Goal: Task Accomplishment & Management: Manage account settings

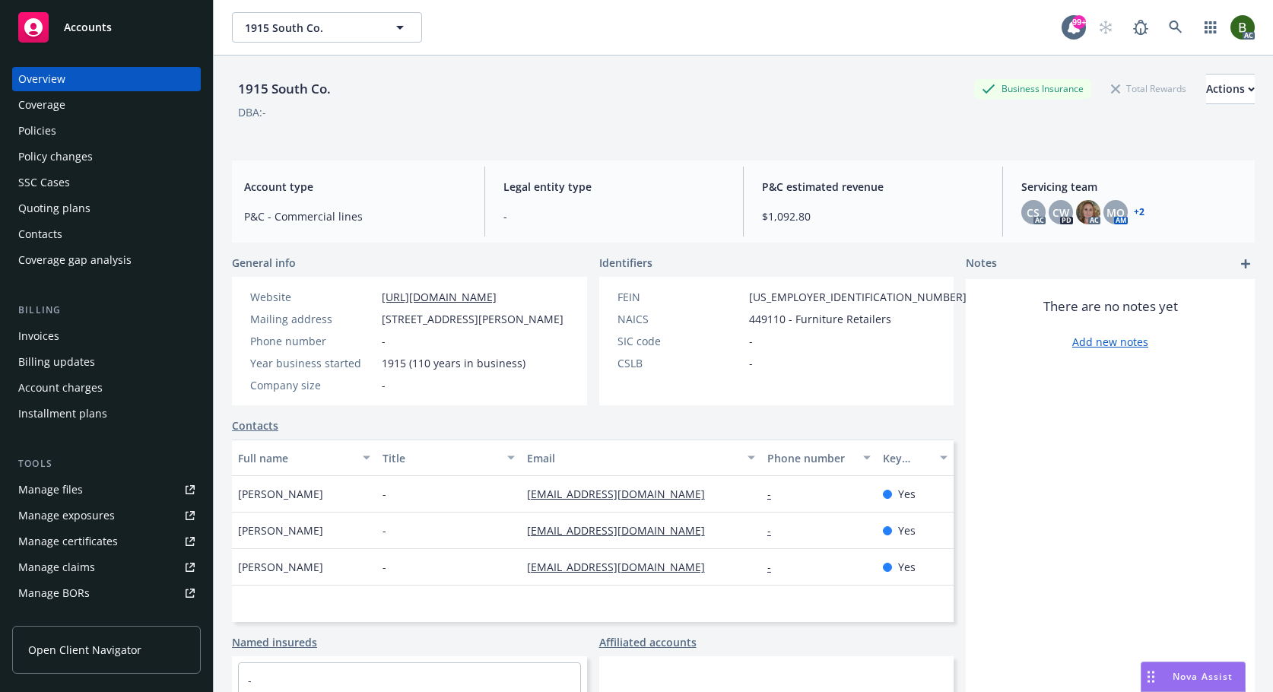
click at [41, 482] on div "Manage files" at bounding box center [50, 489] width 65 height 24
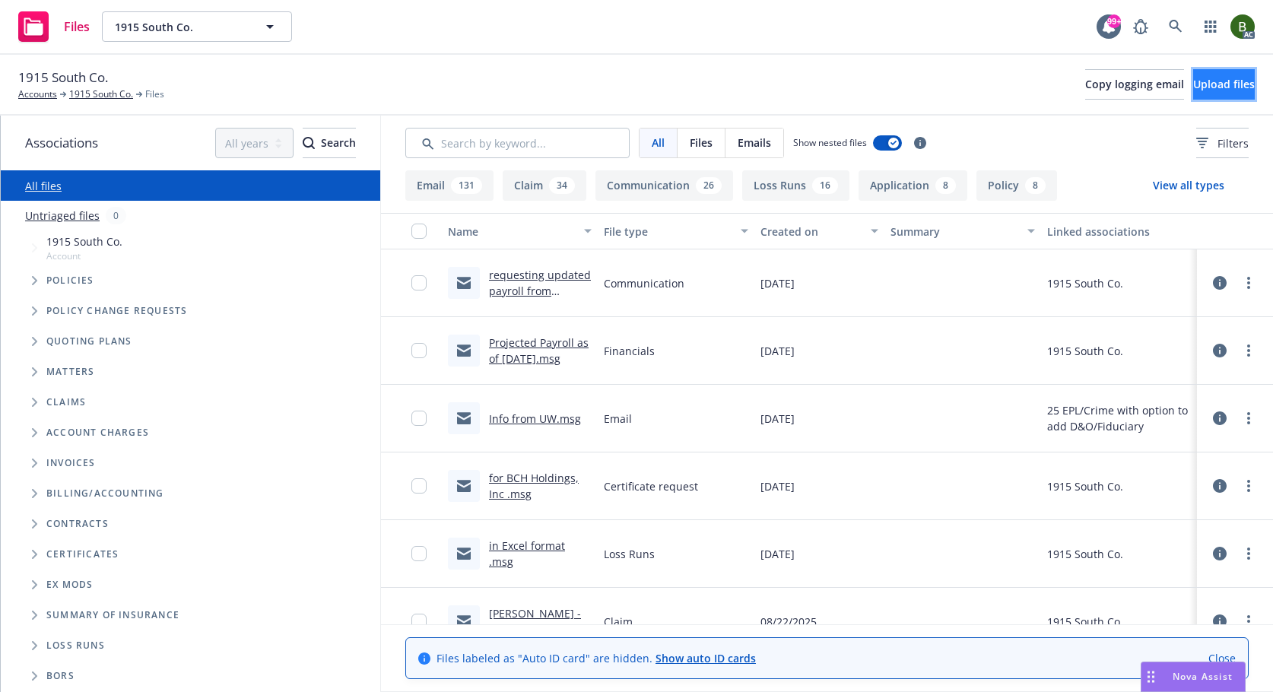
click at [1193, 84] on span "Upload files" at bounding box center [1224, 84] width 62 height 14
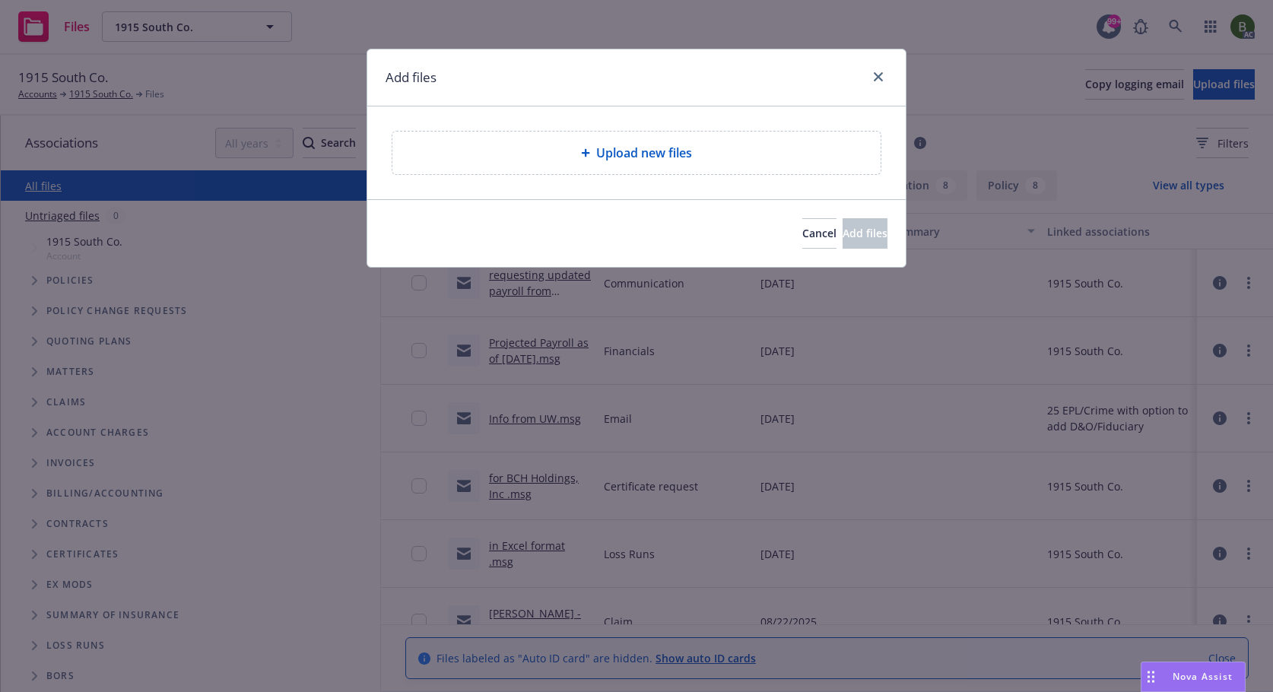
click at [623, 165] on div "Upload new files" at bounding box center [636, 153] width 488 height 43
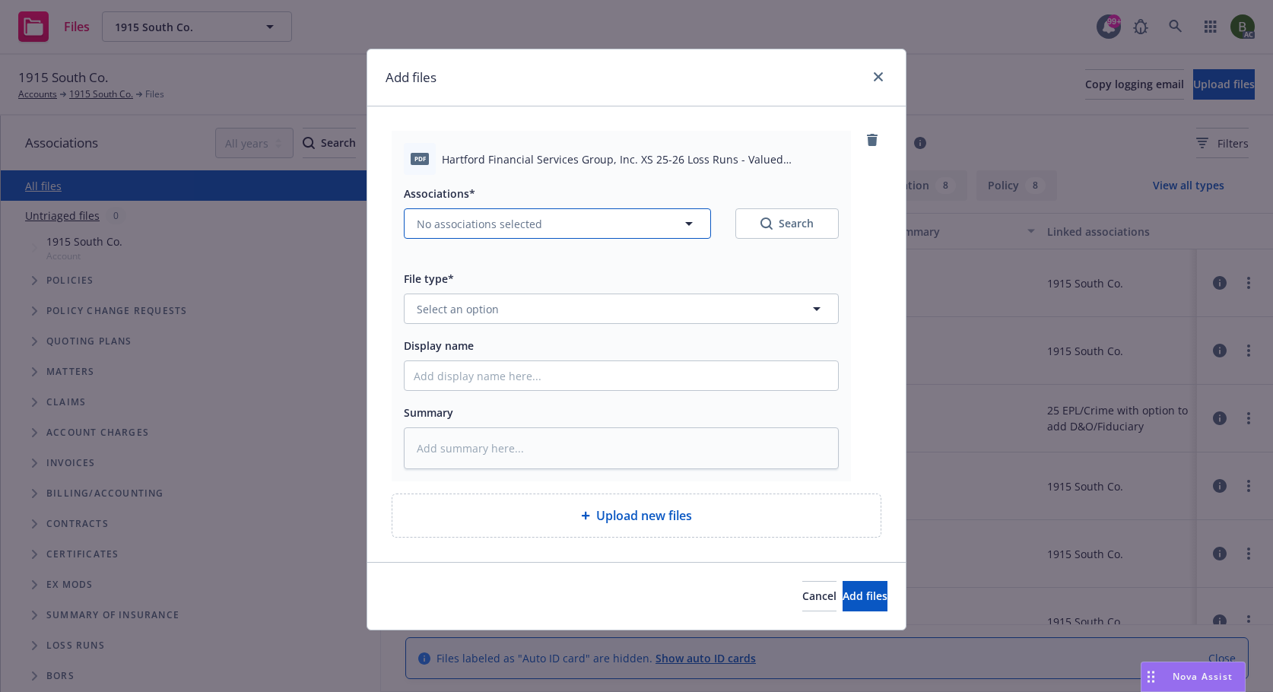
click at [679, 228] on button "No associations selected" at bounding box center [557, 223] width 307 height 30
type textarea "x"
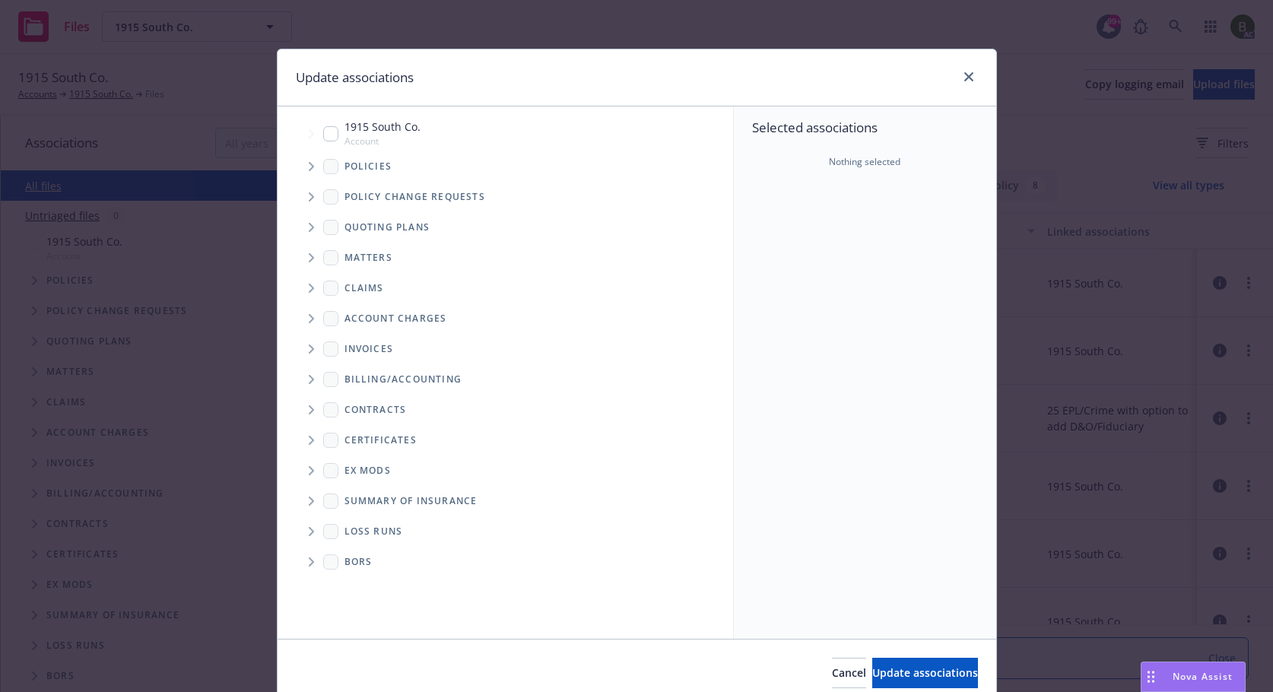
click at [309, 162] on icon "Tree Example" at bounding box center [312, 166] width 6 height 9
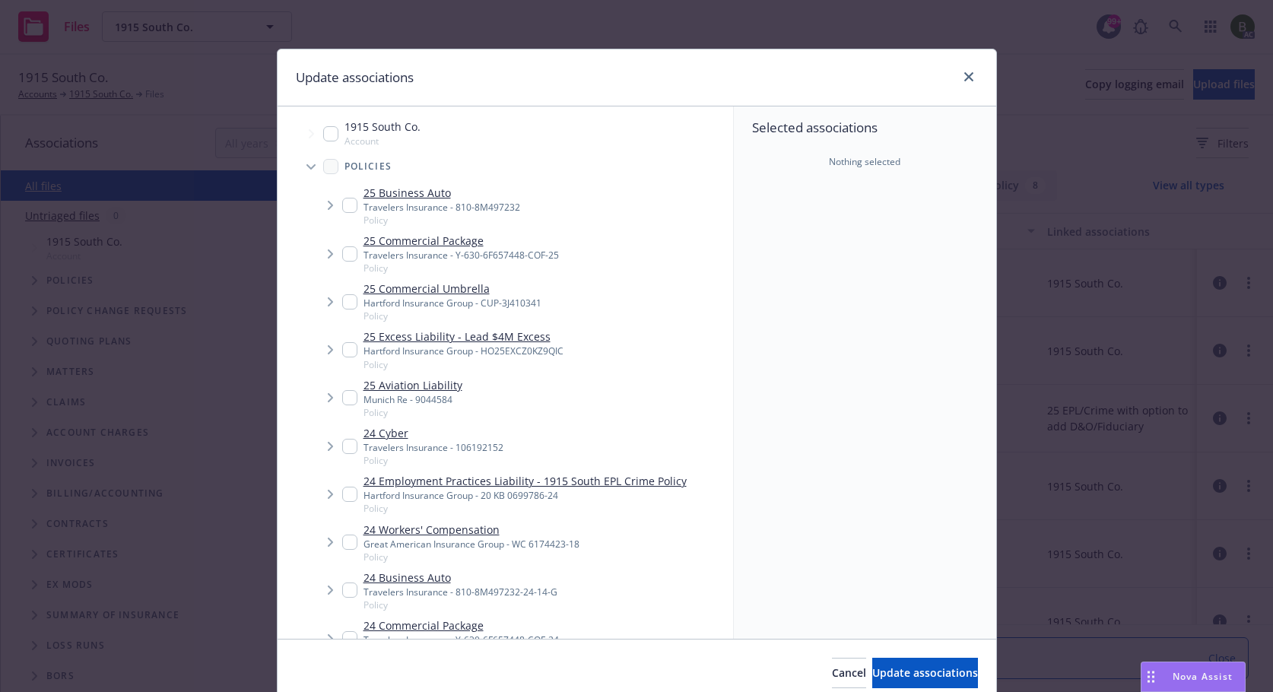
click at [343, 345] on input "Tree Example" at bounding box center [349, 349] width 15 height 15
checkbox input "true"
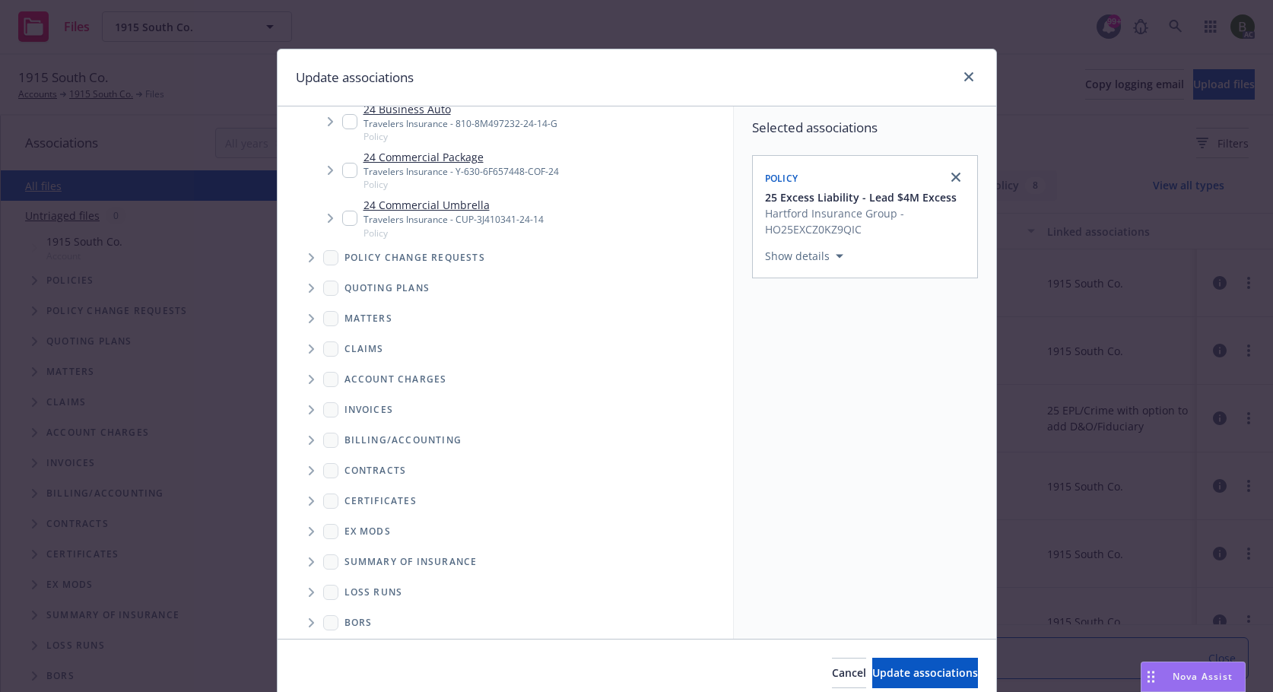
scroll to position [476, 0]
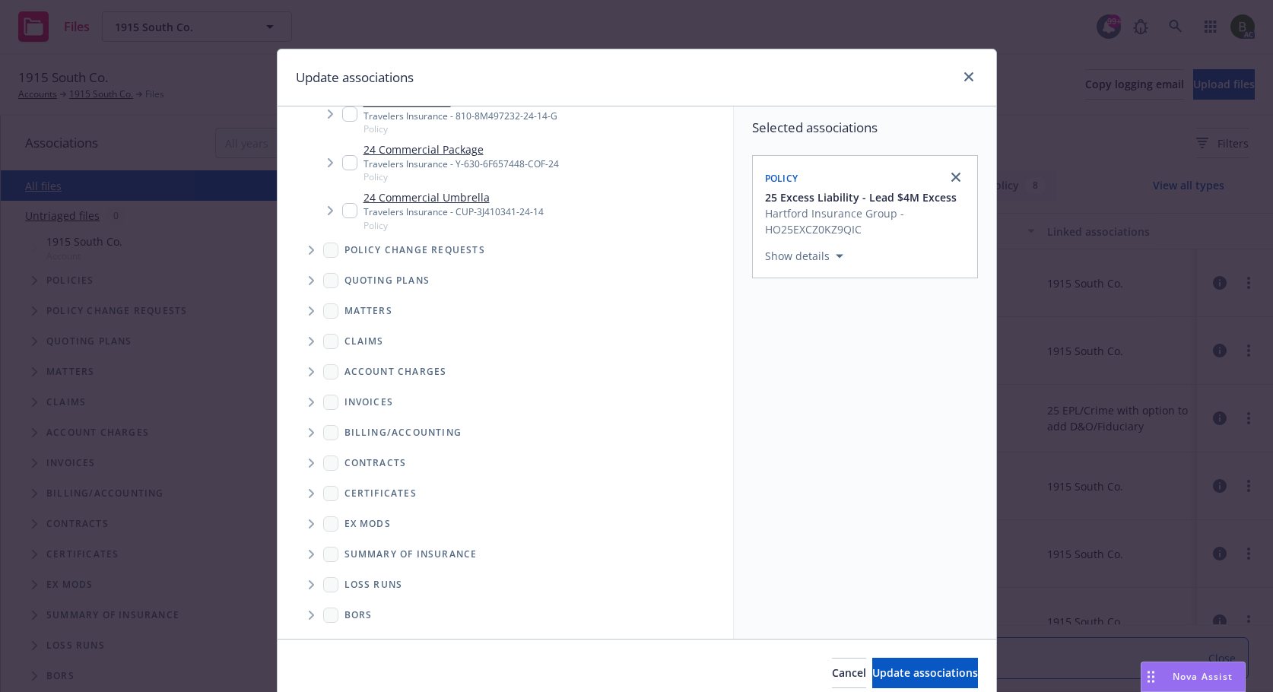
click at [309, 587] on icon "Folder Tree Example" at bounding box center [312, 584] width 6 height 9
click at [360, 638] on div "2025" at bounding box center [368, 639] width 49 height 22
checkbox input "true"
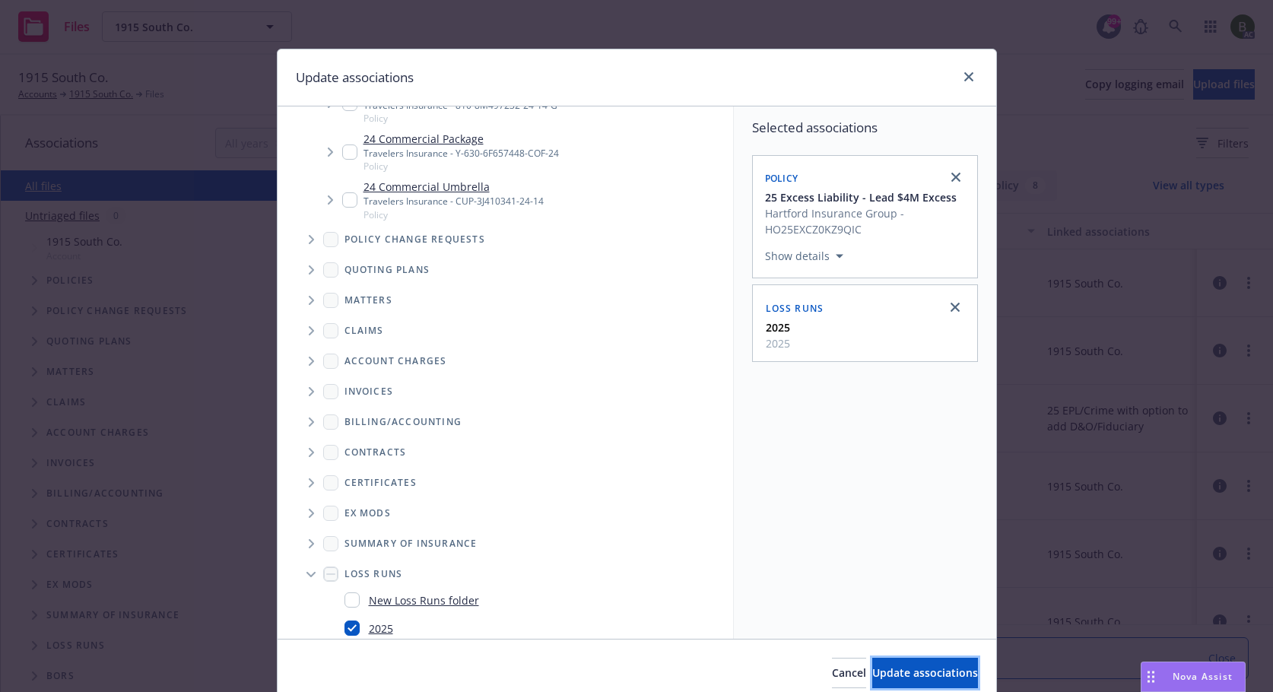
click at [875, 676] on span "Update associations" at bounding box center [925, 672] width 106 height 14
type textarea "x"
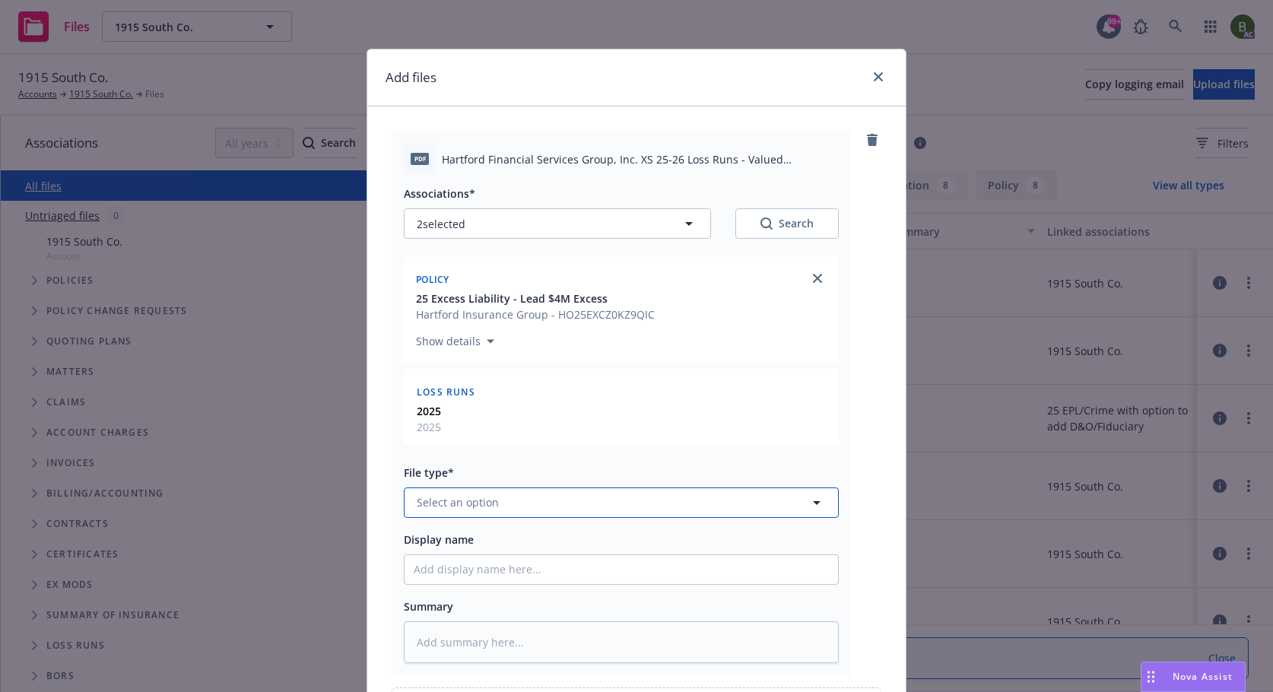
click at [611, 500] on button "Select an option" at bounding box center [621, 502] width 435 height 30
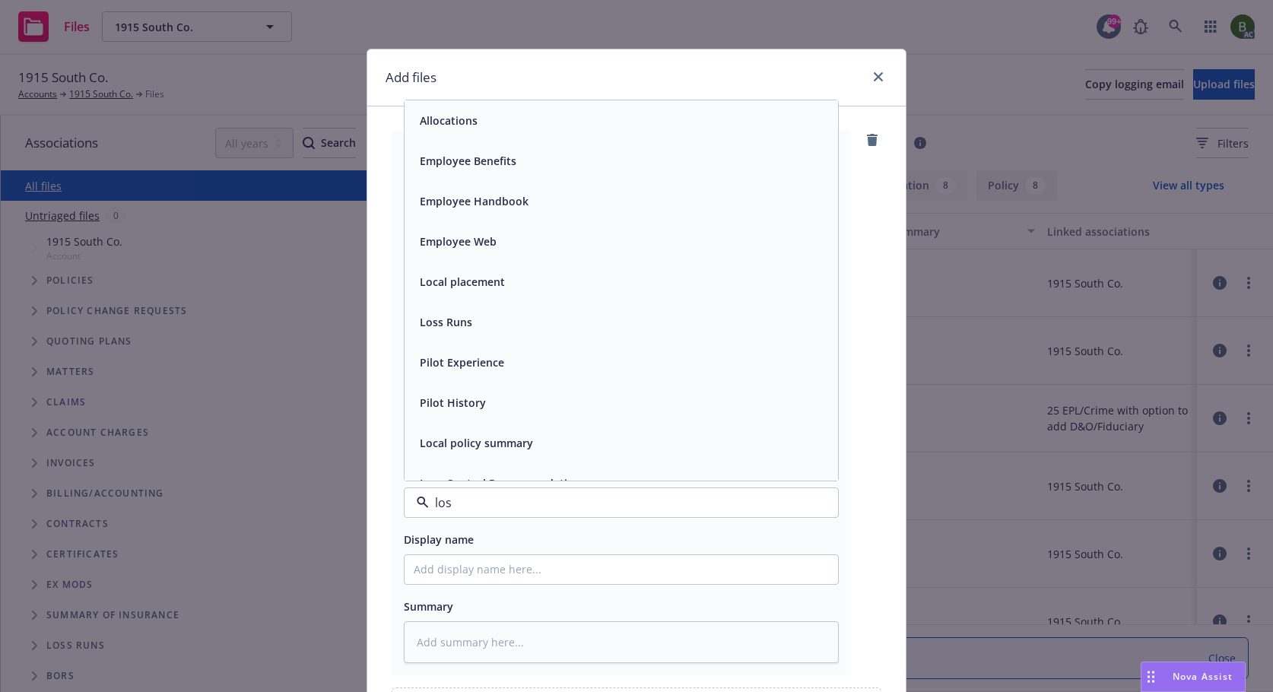
type input "loss"
click at [458, 128] on div "Loss Runs" at bounding box center [445, 120] width 62 height 22
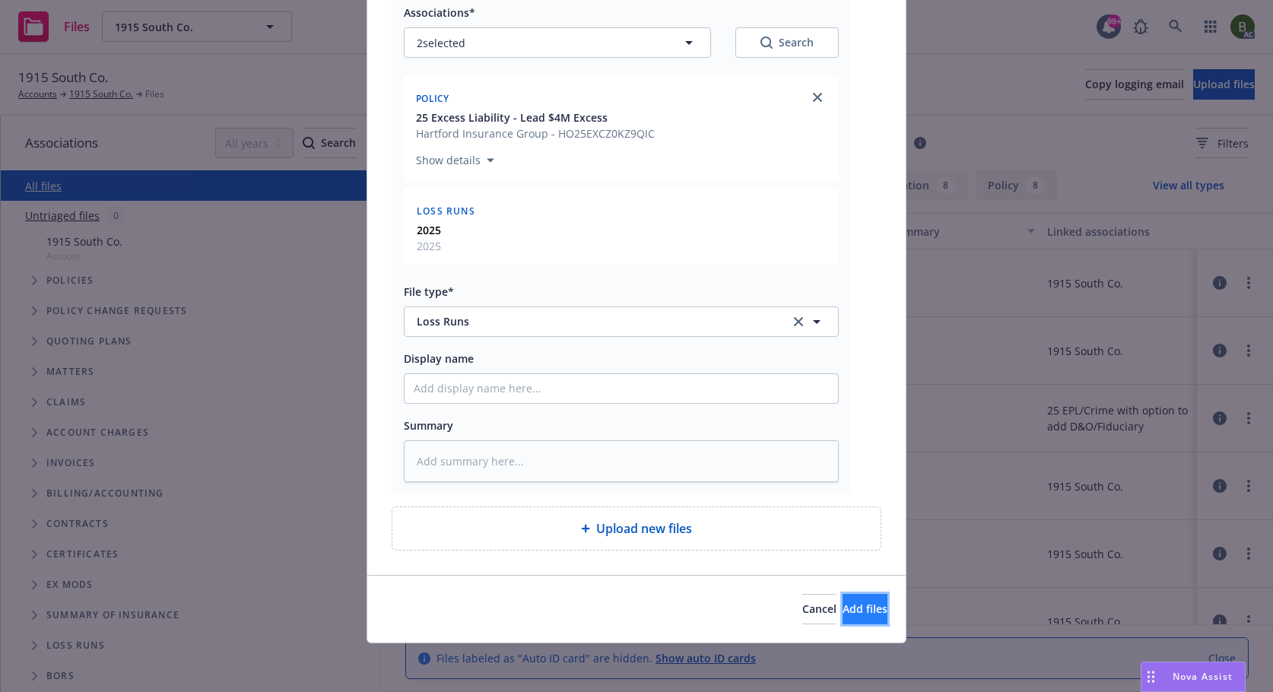
click at [851, 615] on span "Add files" at bounding box center [864, 608] width 45 height 14
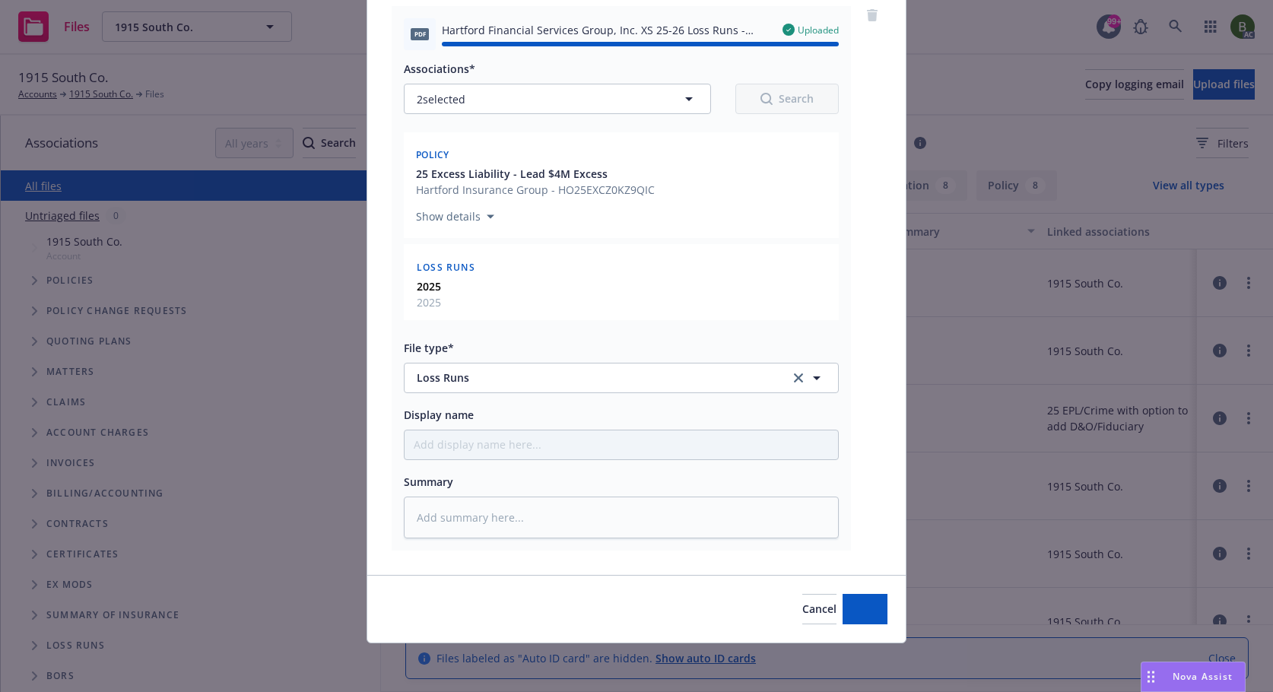
type textarea "x"
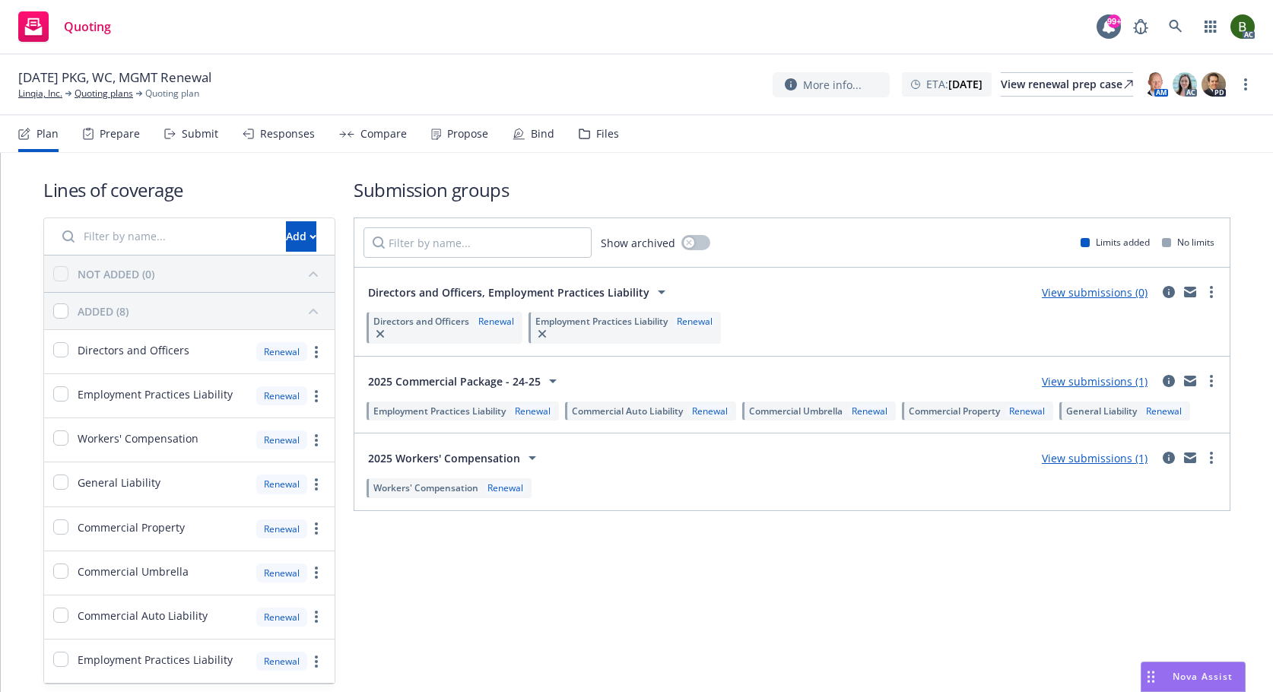
click at [584, 136] on icon at bounding box center [584, 133] width 10 height 9
